Goal: Task Accomplishment & Management: Complete application form

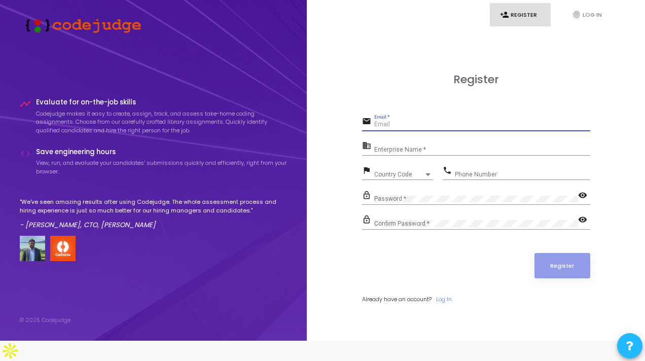
click at [417, 128] on input "Email *" at bounding box center [482, 124] width 216 height 7
click at [420, 278] on div "Register" at bounding box center [476, 265] width 228 height 25
click at [428, 128] on input "Email *" at bounding box center [482, 124] width 216 height 7
type input "[EMAIL_ADDRESS][DOMAIN_NAME]"
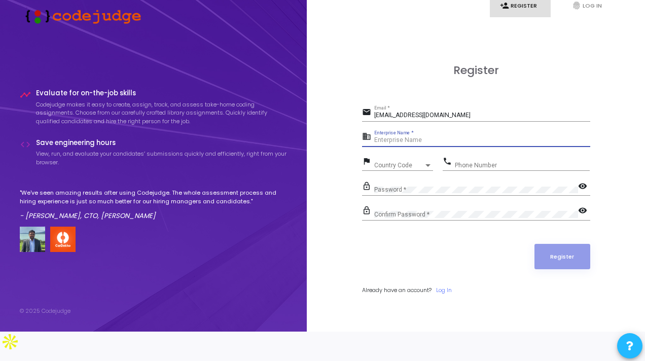
click at [404, 137] on input "Enterprise Name *" at bounding box center [482, 140] width 216 height 7
click at [386, 159] on div "Country Code Country Code" at bounding box center [403, 163] width 59 height 16
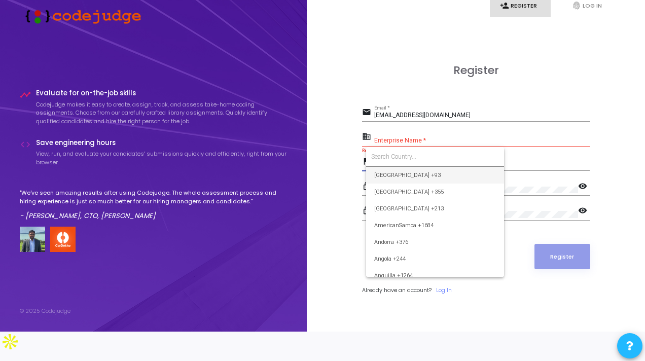
click at [508, 164] on div at bounding box center [322, 180] width 645 height 361
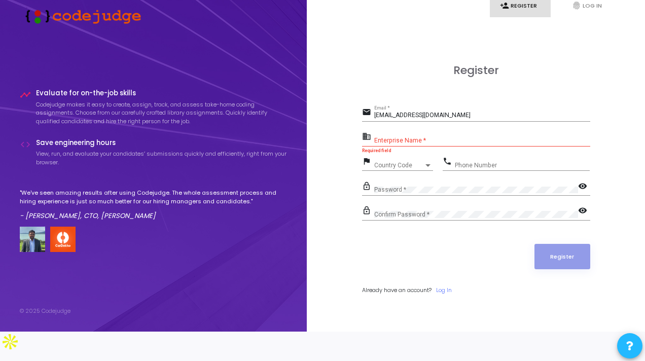
scroll to position [0, 0]
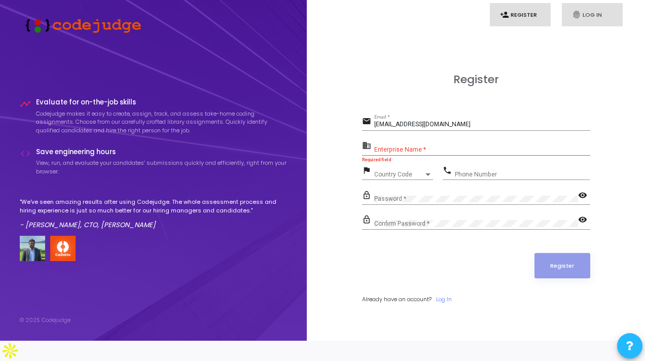
click at [587, 18] on link "fingerprint Log In" at bounding box center [592, 15] width 61 height 24
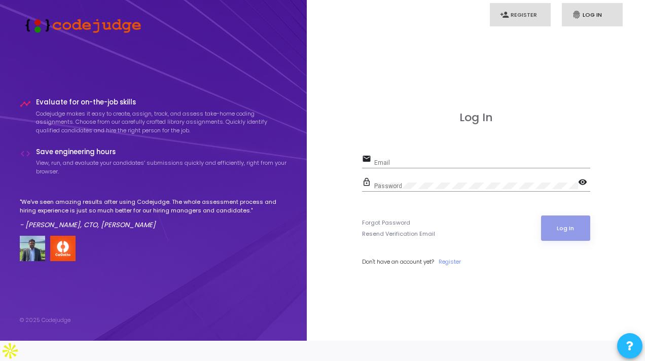
click at [516, 17] on link "person_add Register" at bounding box center [520, 15] width 61 height 24
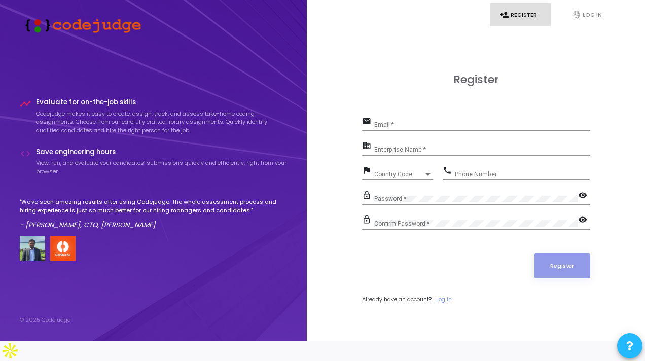
click at [402, 138] on div "email Email *" at bounding box center [476, 126] width 228 height 23
click at [394, 162] on div "business Enterprise Name *" at bounding box center [476, 150] width 228 height 23
click at [391, 153] on input "Enterprise Name *" at bounding box center [482, 149] width 216 height 7
type input "S"
click at [399, 128] on input "Email *" at bounding box center [482, 124] width 216 height 7
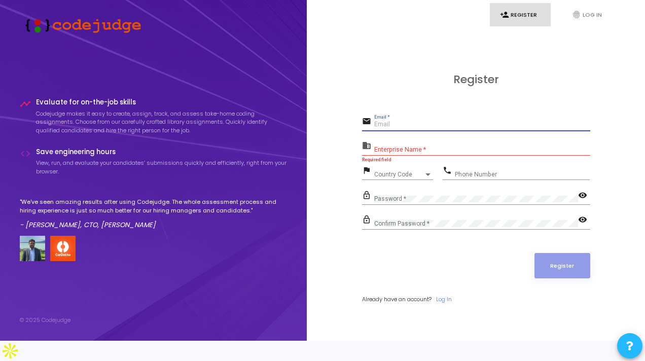
type input "[EMAIL_ADDRESS][DOMAIN_NAME]"
click at [390, 153] on input "Enterprise Name *" at bounding box center [482, 149] width 216 height 7
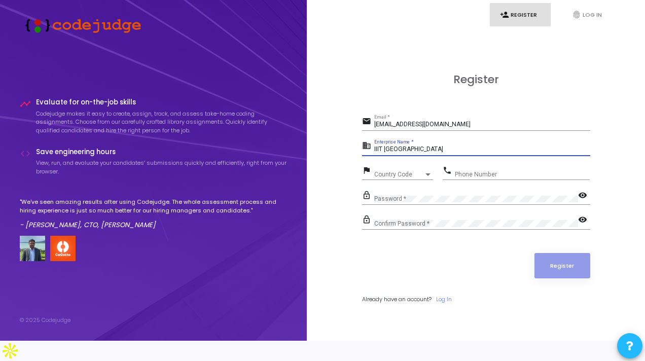
type input "IIIT [GEOGRAPHIC_DATA]"
click at [402, 177] on span "Country Code" at bounding box center [392, 174] width 36 height 7
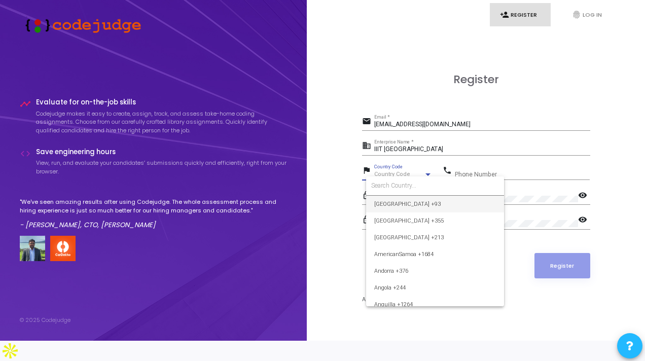
type input "0"
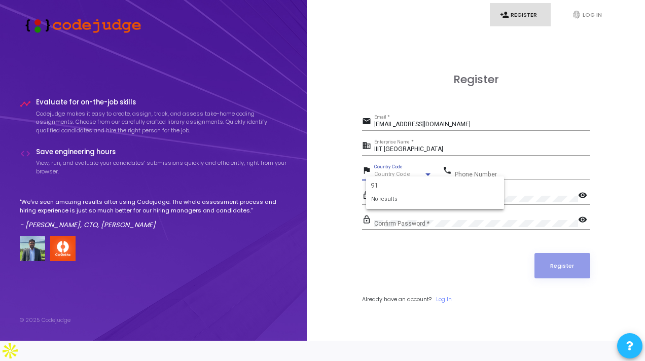
type input "9"
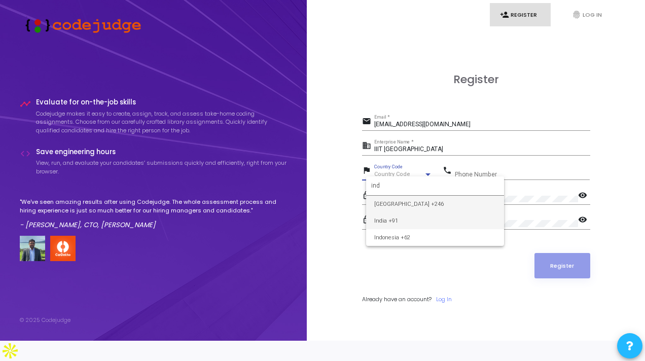
type input "ind"
click at [417, 223] on span "India +91" at bounding box center [435, 220] width 122 height 17
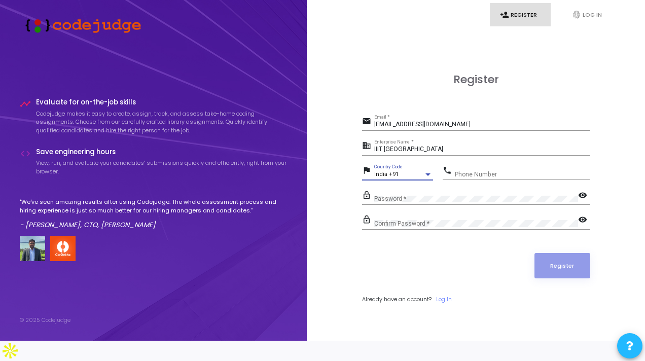
click at [472, 178] on input "Phone Number" at bounding box center [522, 174] width 135 height 7
type input "9660654390"
click at [462, 204] on div "Password *" at bounding box center [476, 197] width 204 height 16
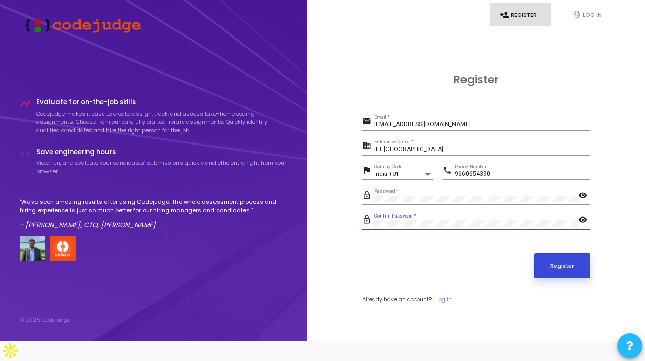
click at [546, 268] on button "Register" at bounding box center [562, 265] width 56 height 25
